Goal: Information Seeking & Learning: Learn about a topic

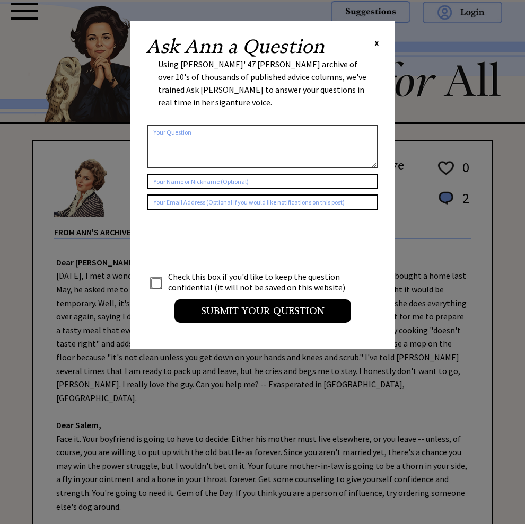
click at [380, 42] on div "Ask Ann a Question X Using Ann Landers' 47 vear archive of over 10's of thousan…" at bounding box center [262, 185] width 265 height 328
click at [378, 42] on span "X" at bounding box center [376, 43] width 5 height 11
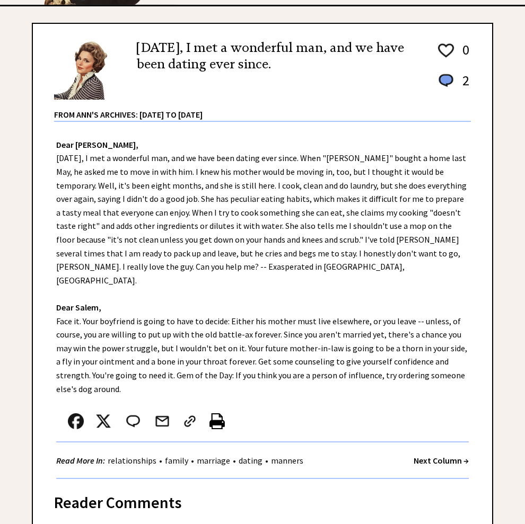
scroll to position [106, 0]
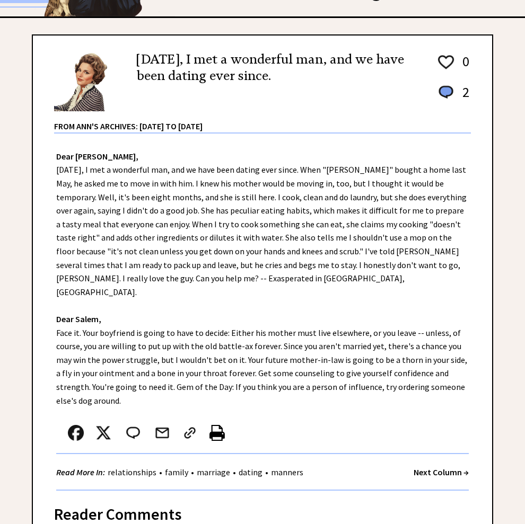
click at [0, 0] on link "Family" at bounding box center [0, 0] width 0 height 0
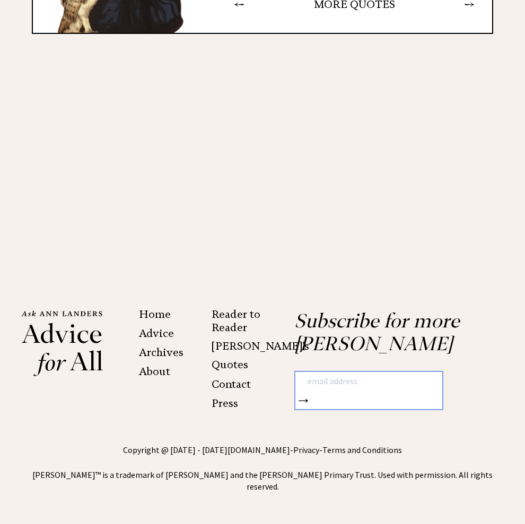
scroll to position [2208, 0]
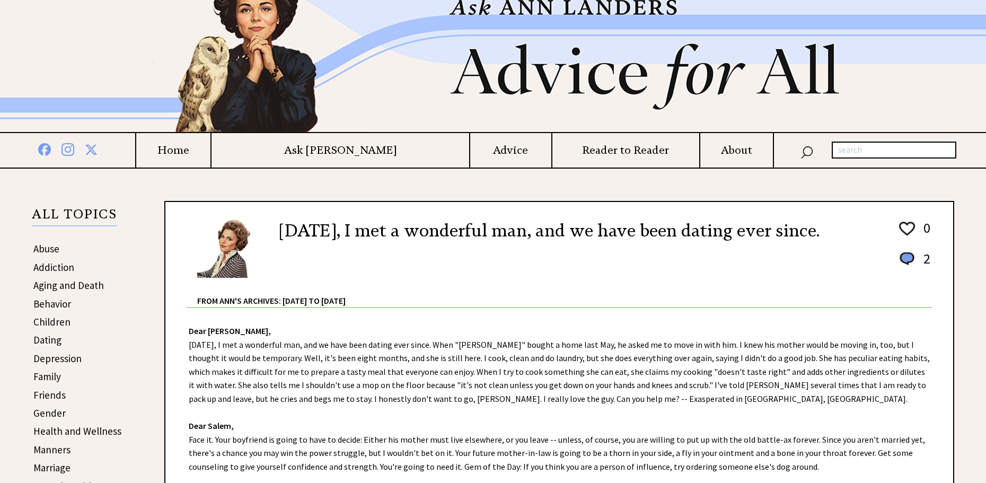
scroll to position [159, 0]
